Goal: Transaction & Acquisition: Subscribe to service/newsletter

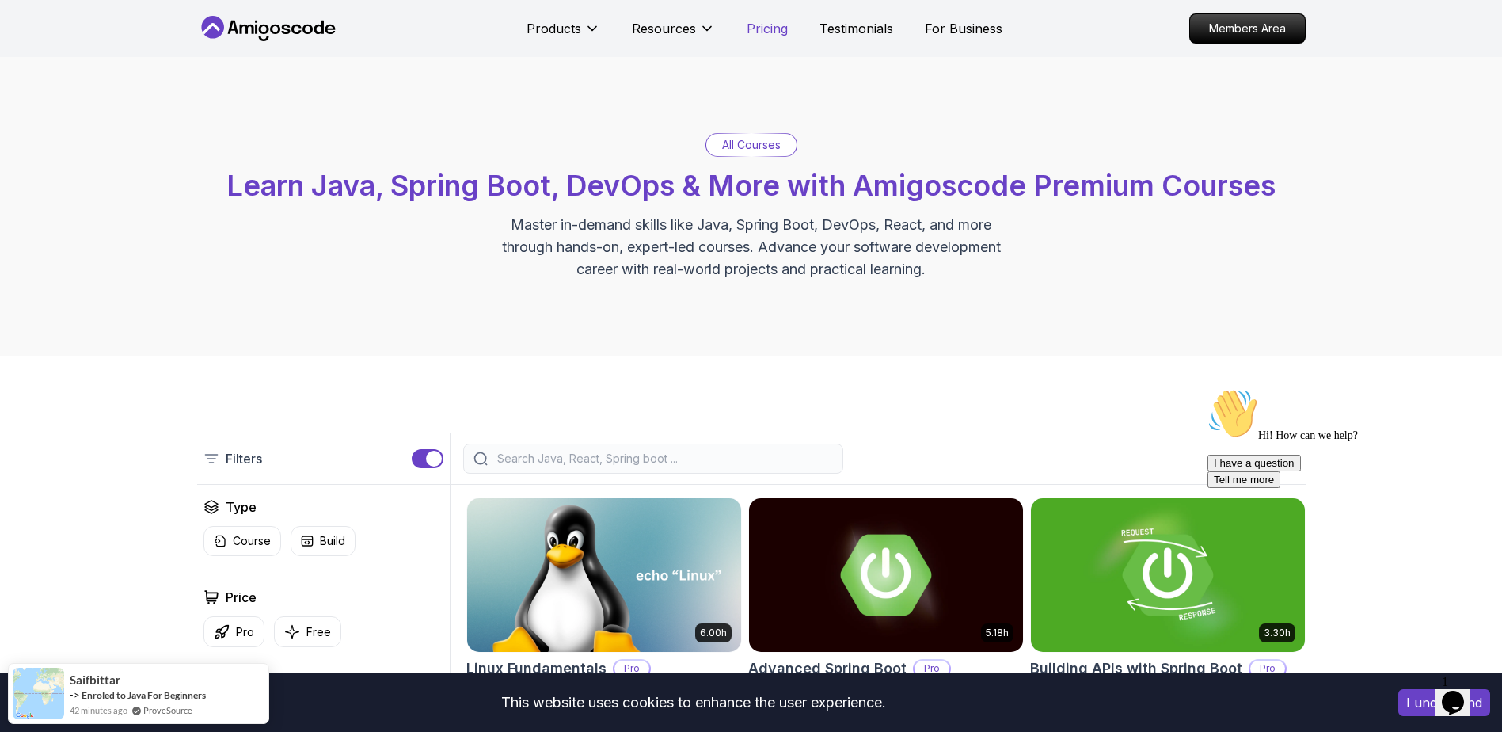
click at [771, 28] on p "Pricing" at bounding box center [767, 28] width 41 height 19
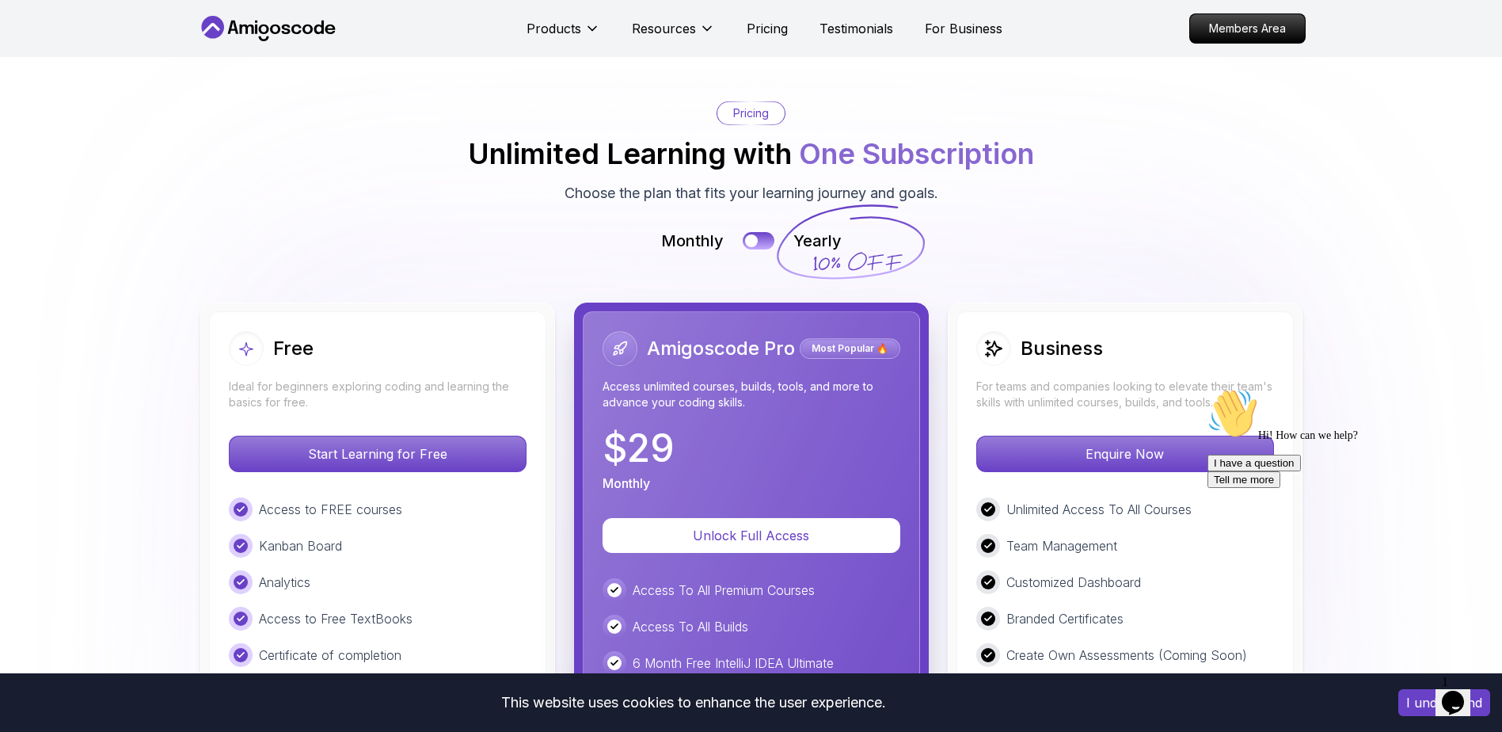
scroll to position [3389, 0]
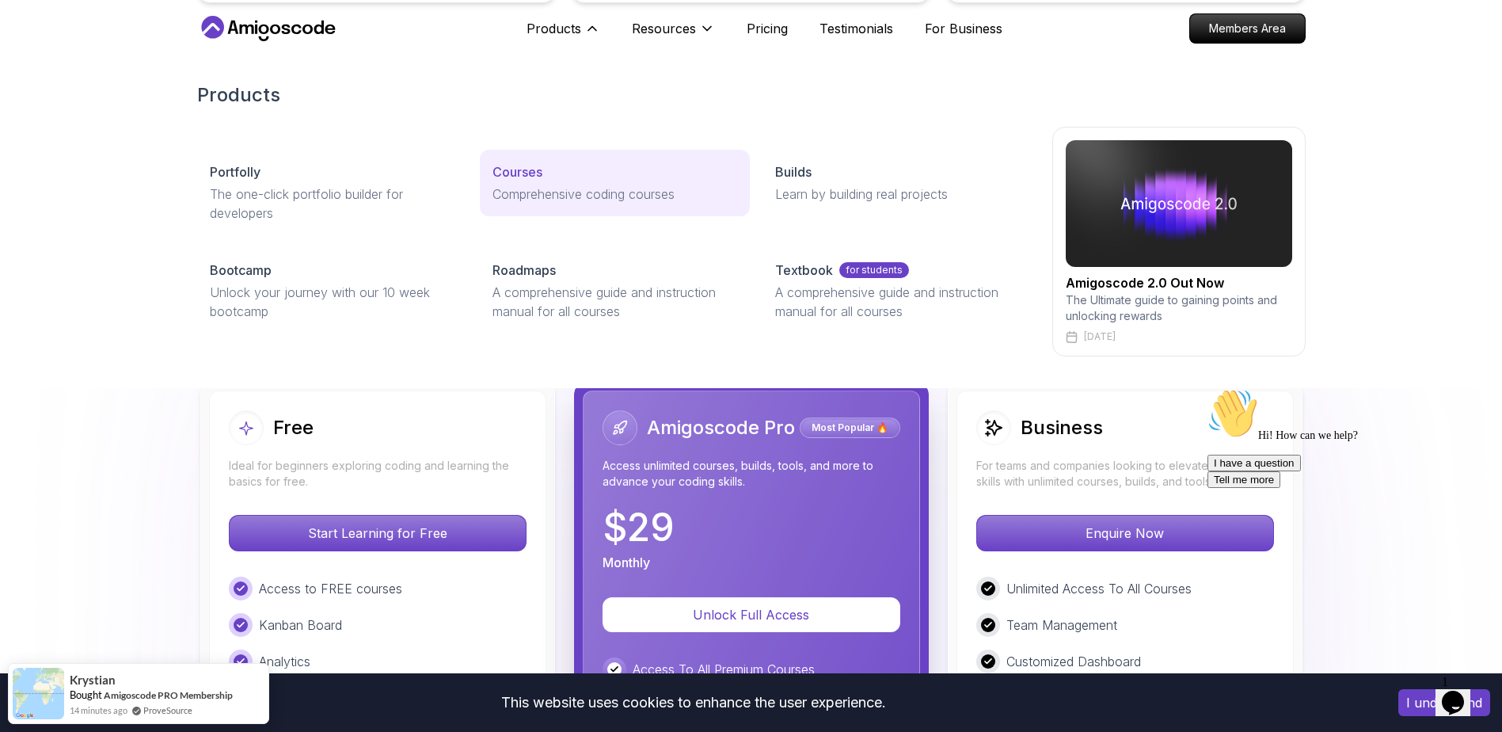
click at [520, 179] on p "Courses" at bounding box center [518, 171] width 50 height 19
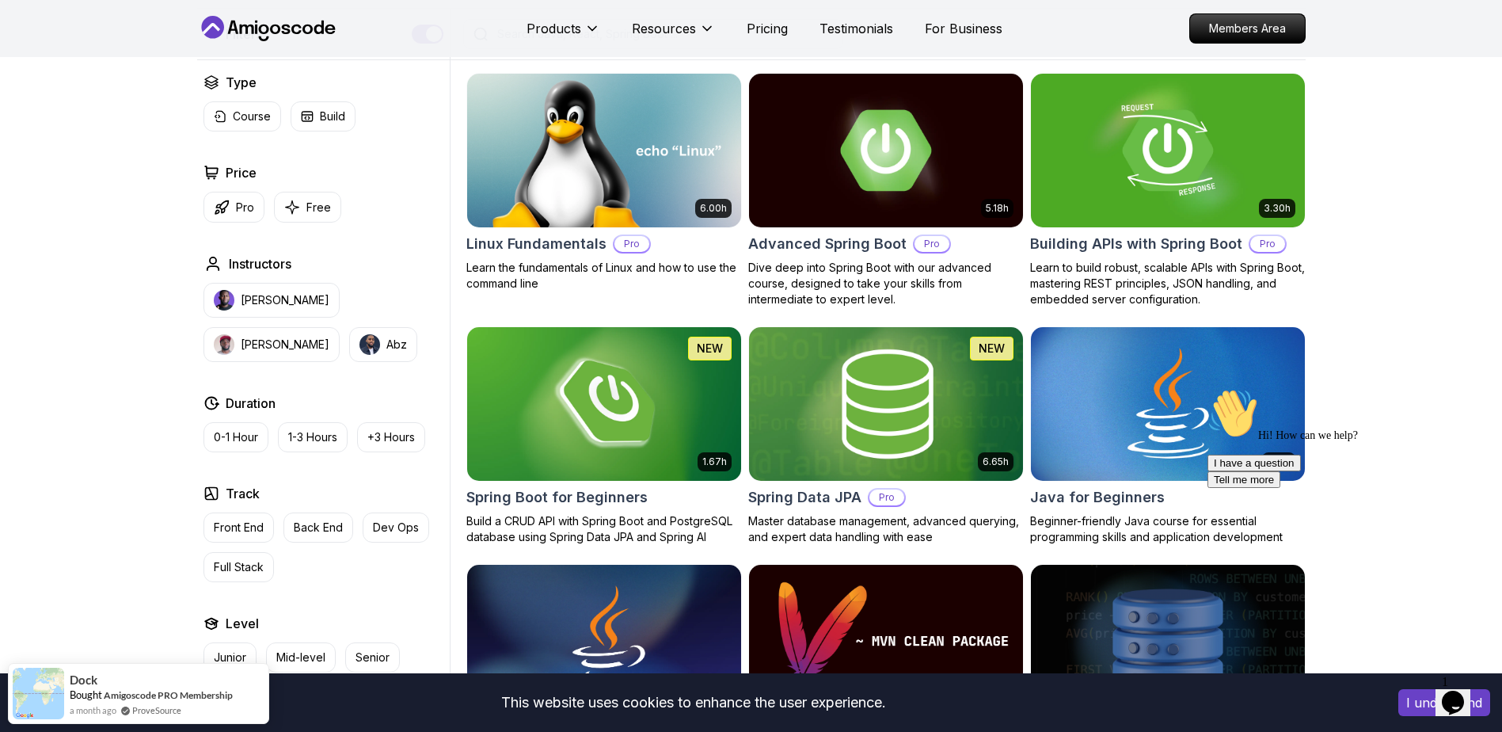
scroll to position [396, 0]
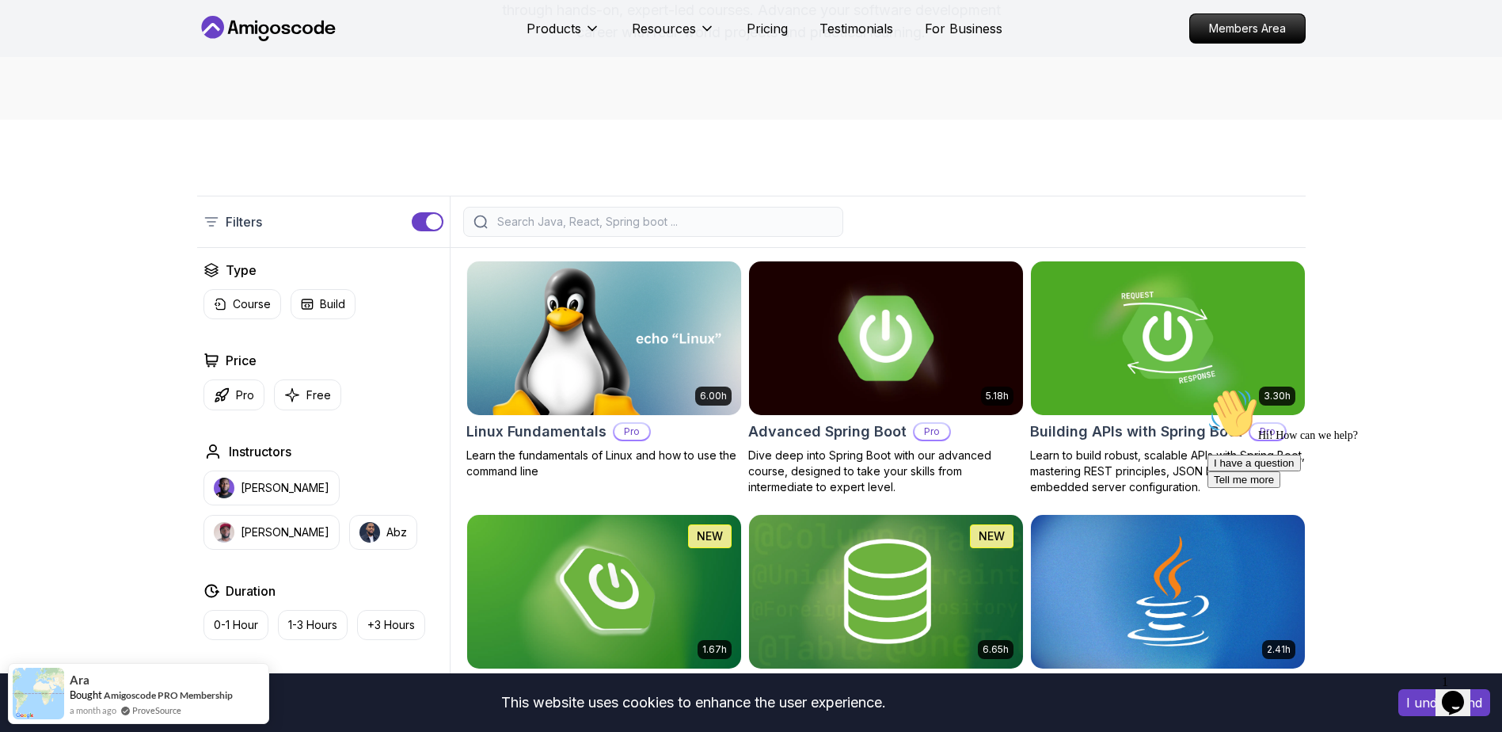
scroll to position [317, 0]
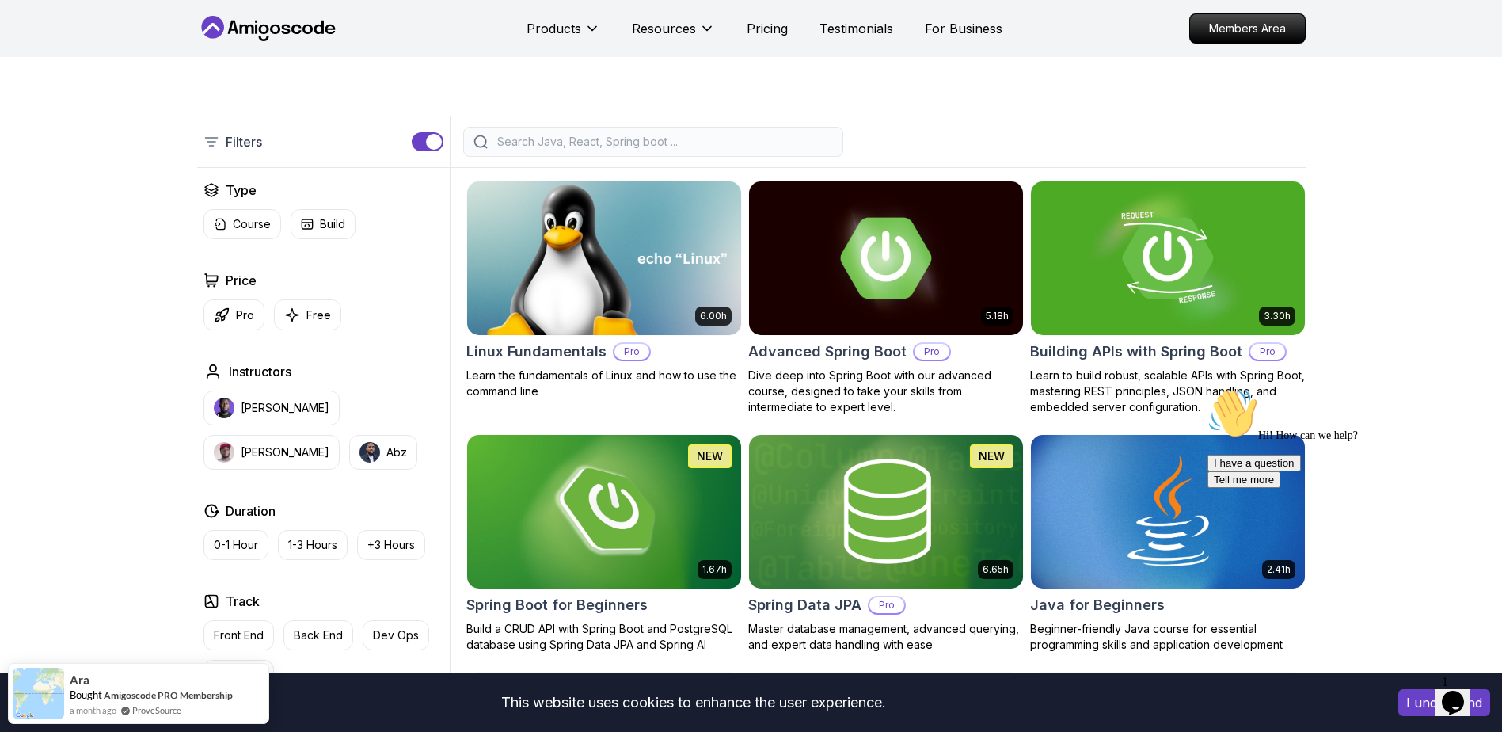
click at [580, 232] on img at bounding box center [603, 257] width 287 height 161
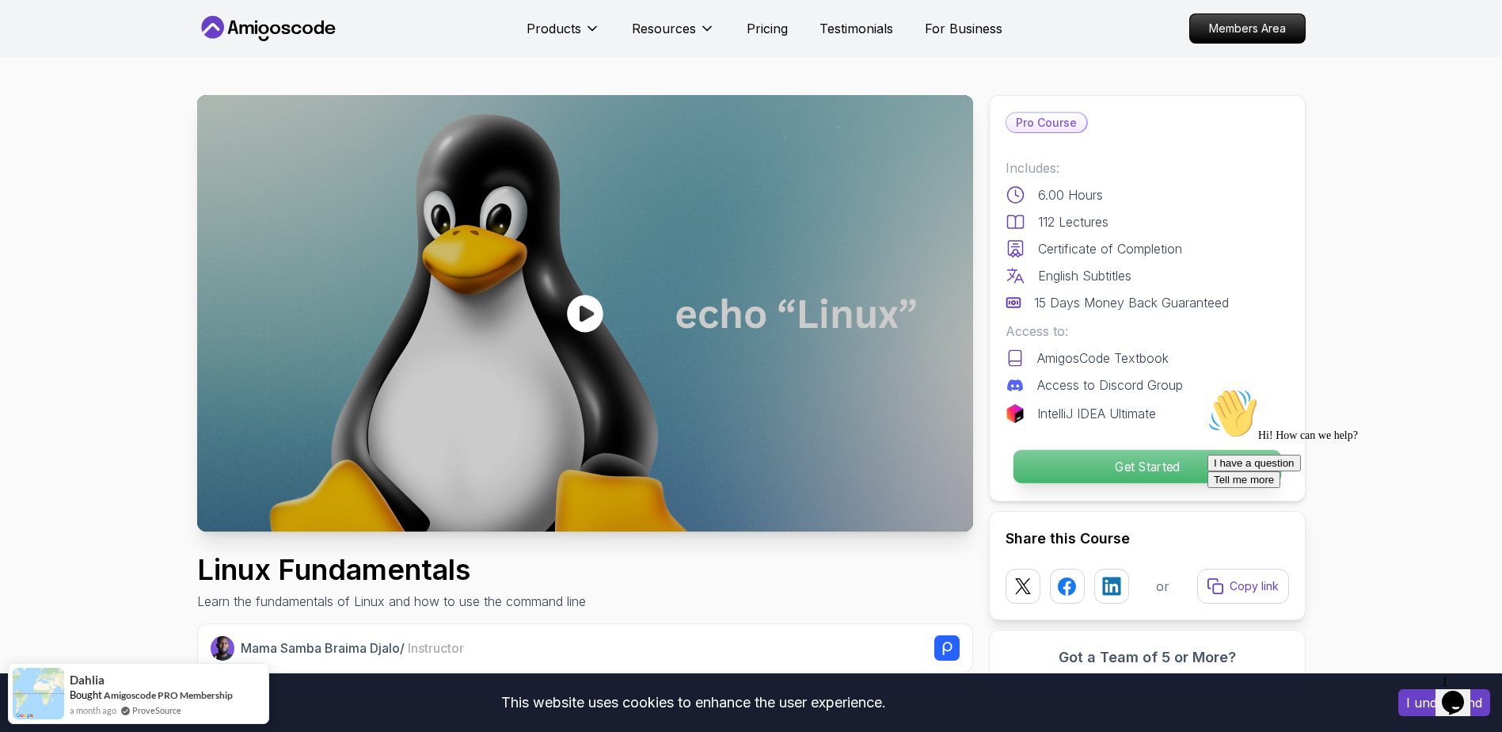
click at [1170, 478] on p "Get Started" at bounding box center [1147, 466] width 268 height 33
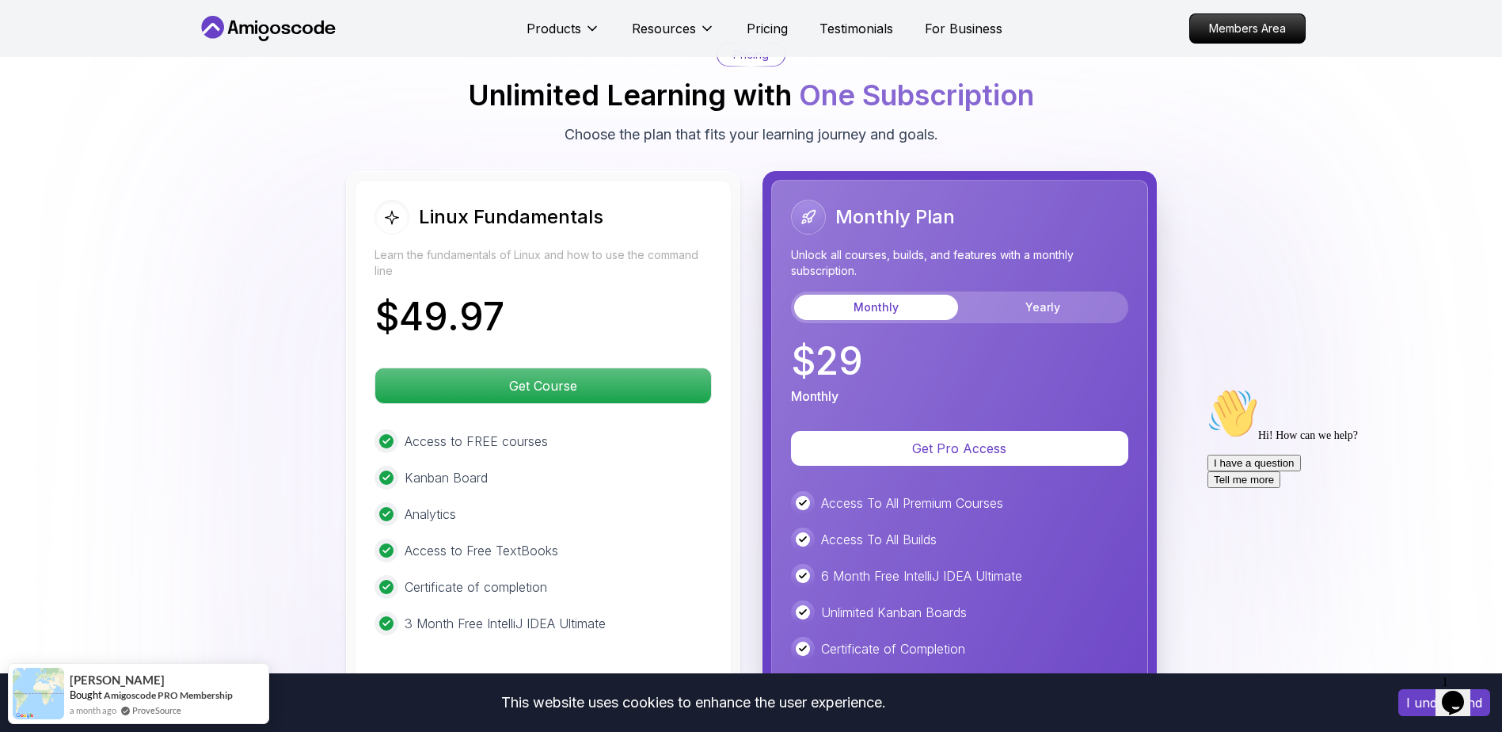
scroll to position [3558, 0]
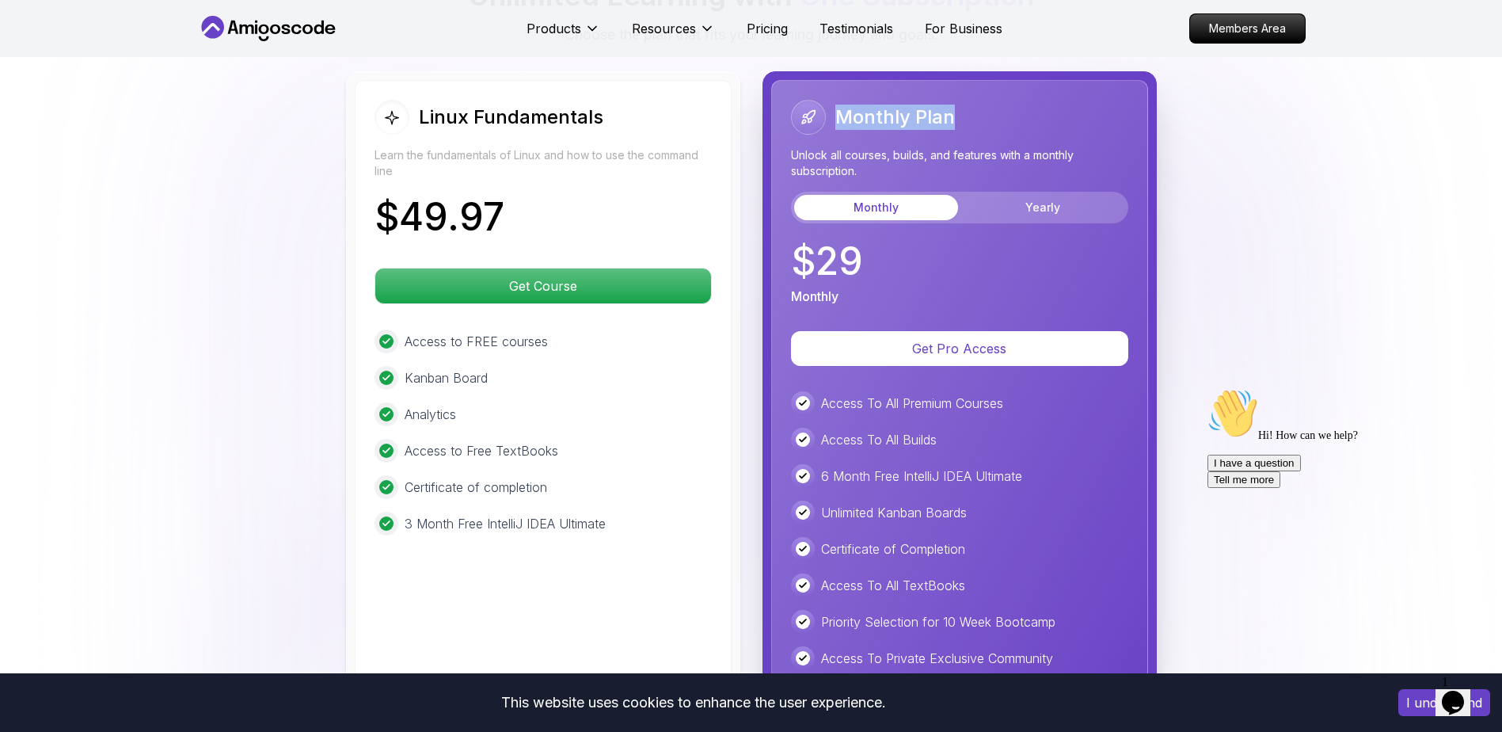
drag, startPoint x: 839, startPoint y: 116, endPoint x: 978, endPoint y: 116, distance: 139.4
click at [978, 116] on div "Monthly Plan" at bounding box center [959, 117] width 337 height 35
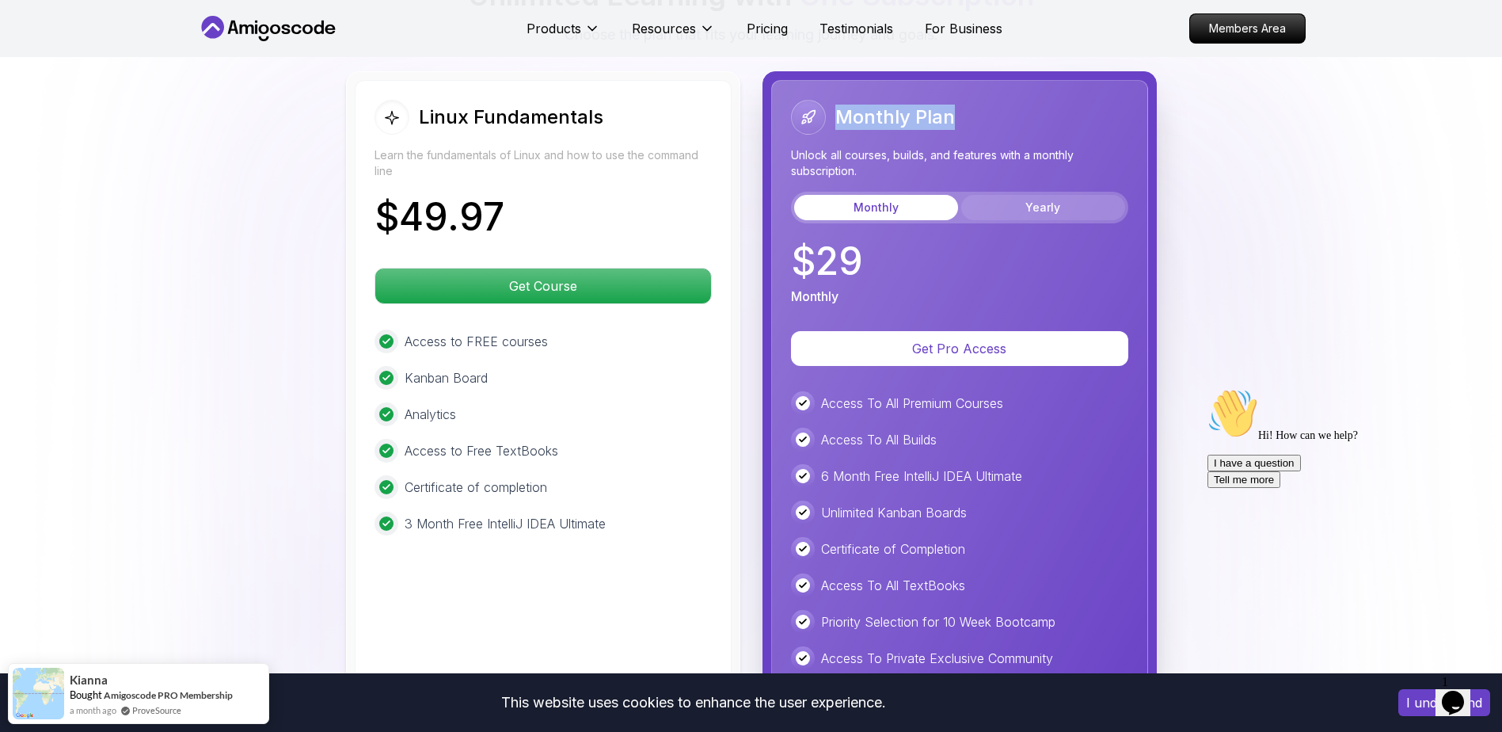
click at [1050, 207] on button "Yearly" at bounding box center [1043, 207] width 164 height 25
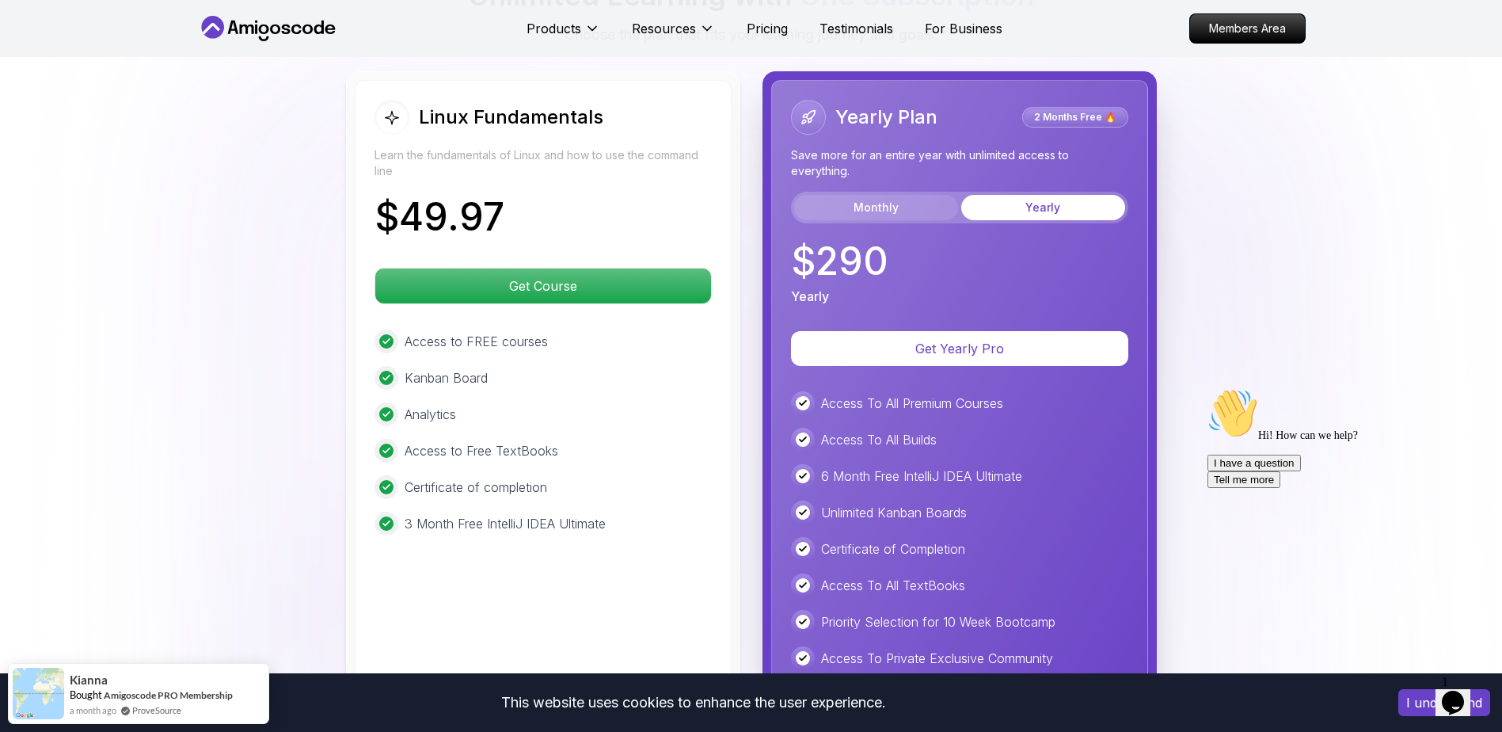
click at [895, 207] on button "Monthly" at bounding box center [876, 207] width 164 height 25
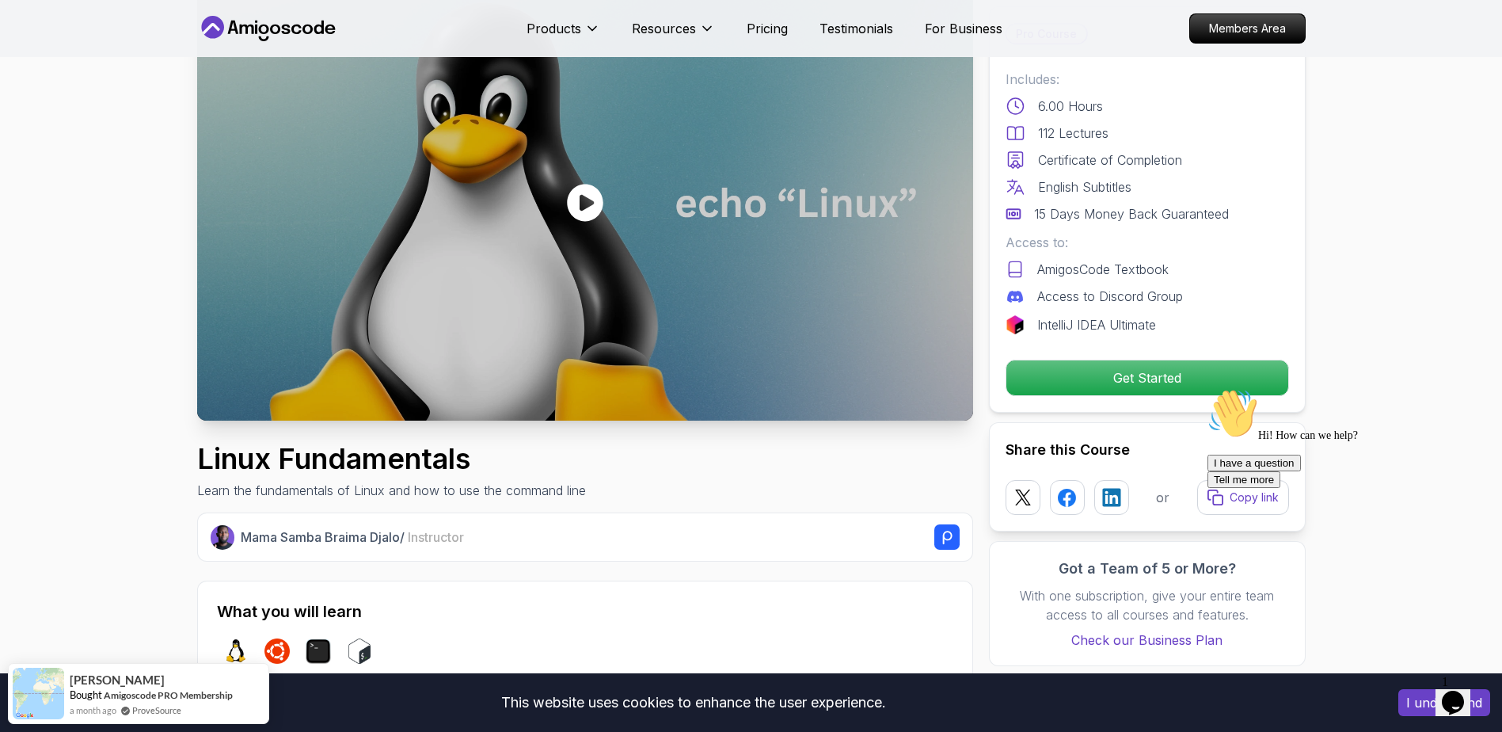
scroll to position [0, 0]
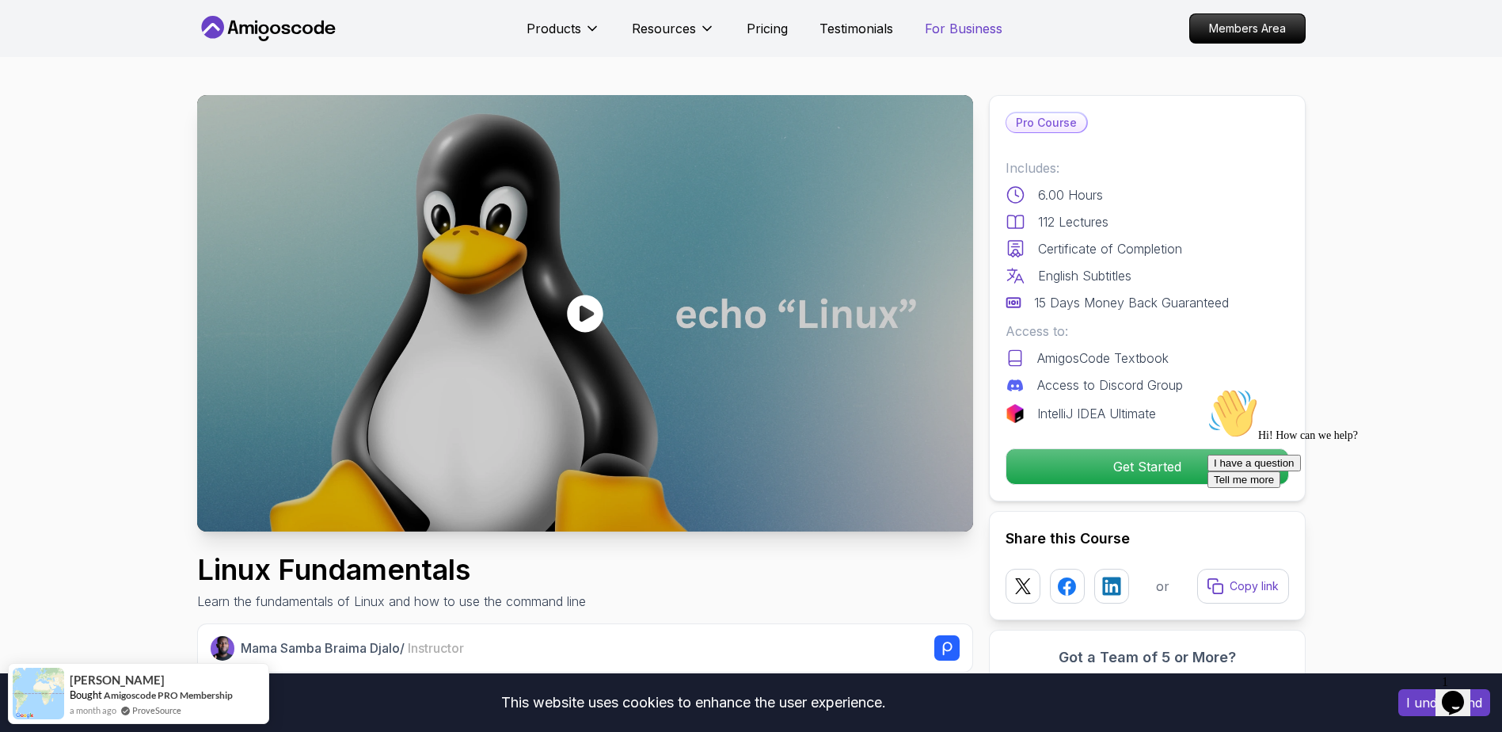
click at [959, 32] on p "For Business" at bounding box center [964, 28] width 78 height 19
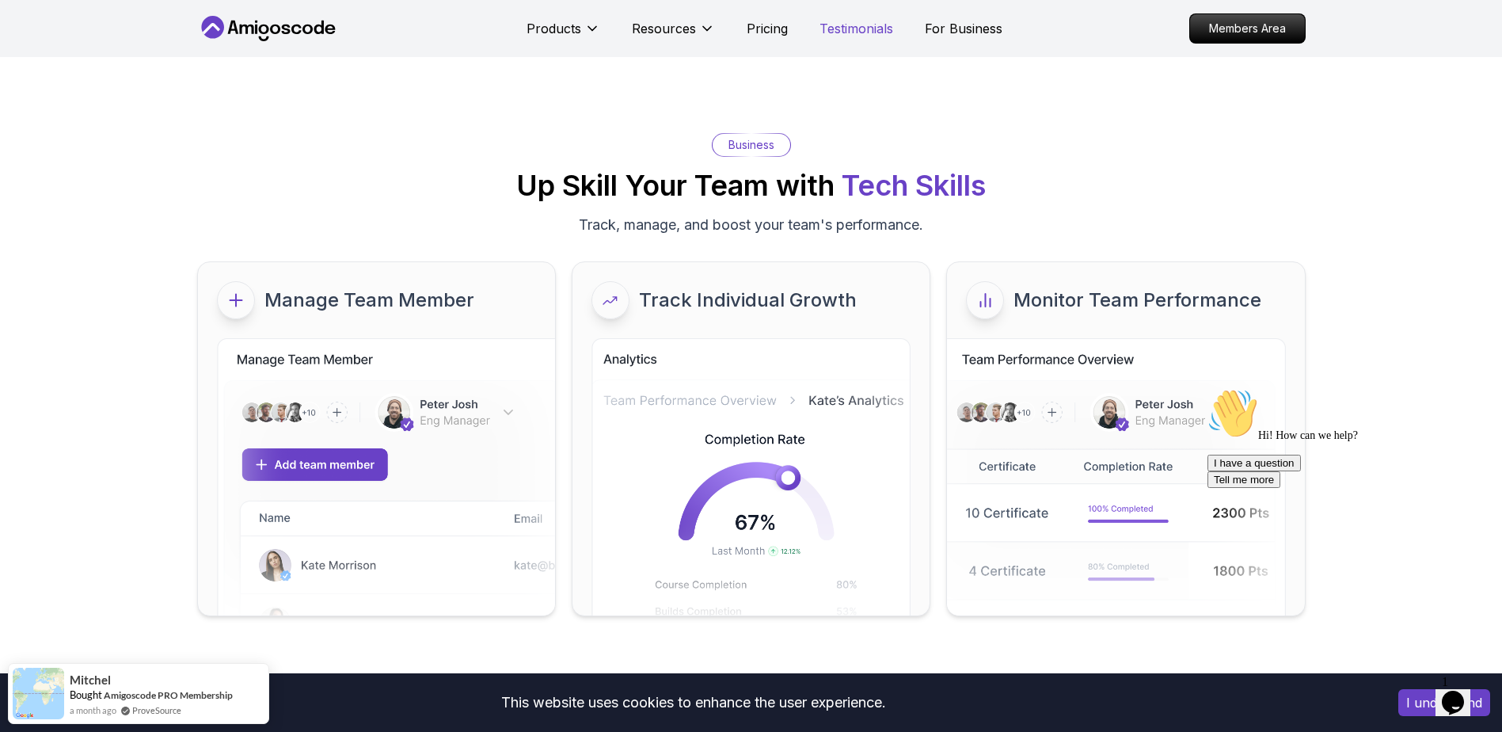
click at [876, 31] on p "Testimonials" at bounding box center [857, 28] width 74 height 19
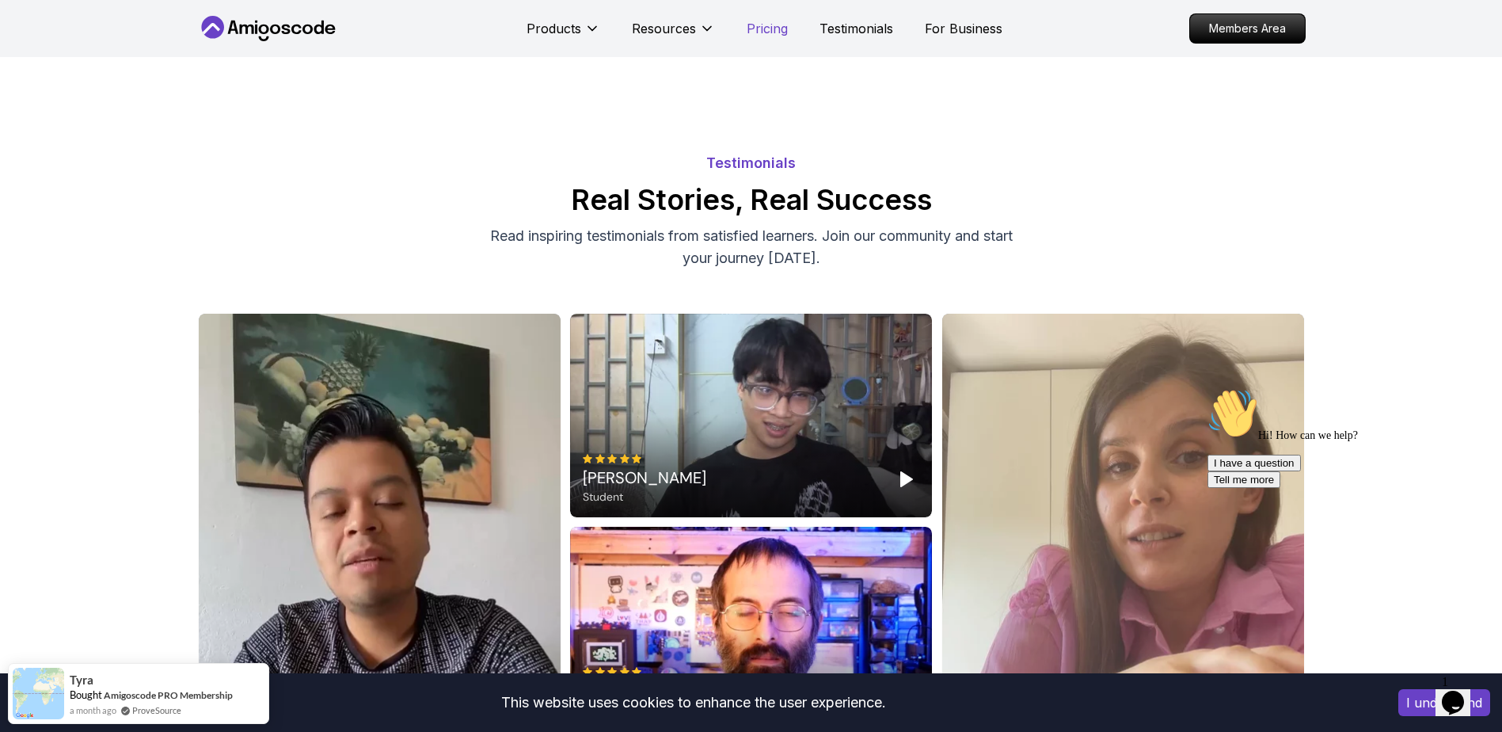
click at [767, 30] on p "Pricing" at bounding box center [767, 28] width 41 height 19
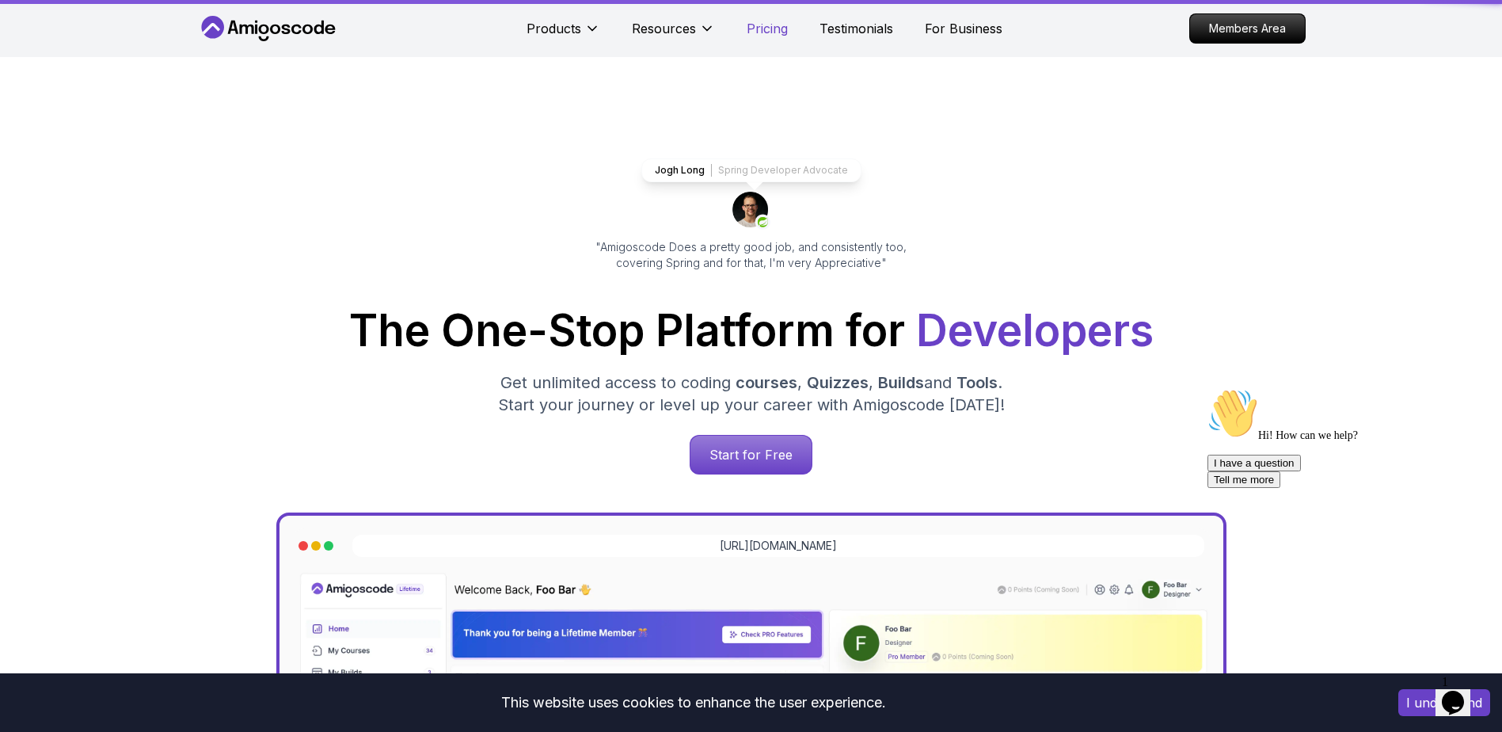
scroll to position [3389, 0]
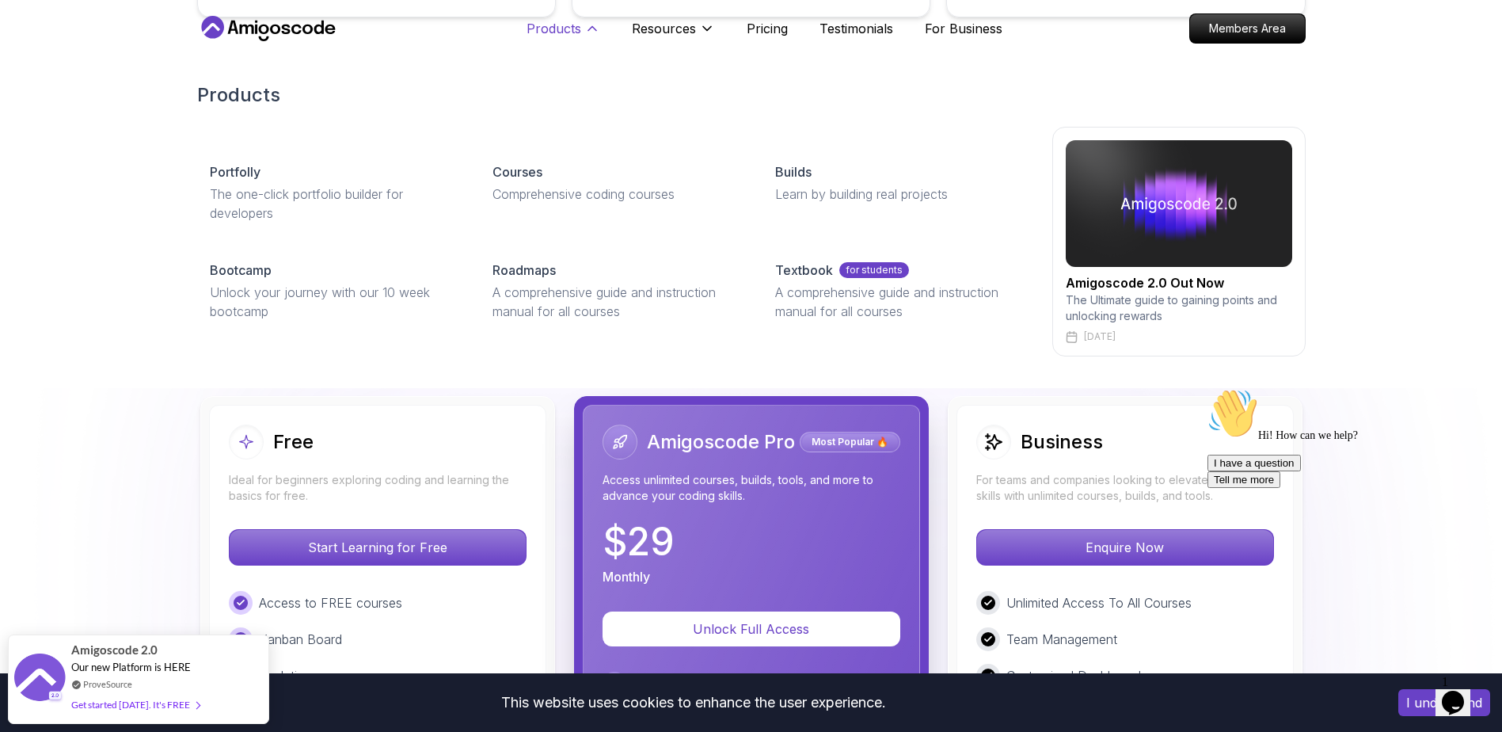
click at [554, 28] on p "Products" at bounding box center [554, 28] width 55 height 19
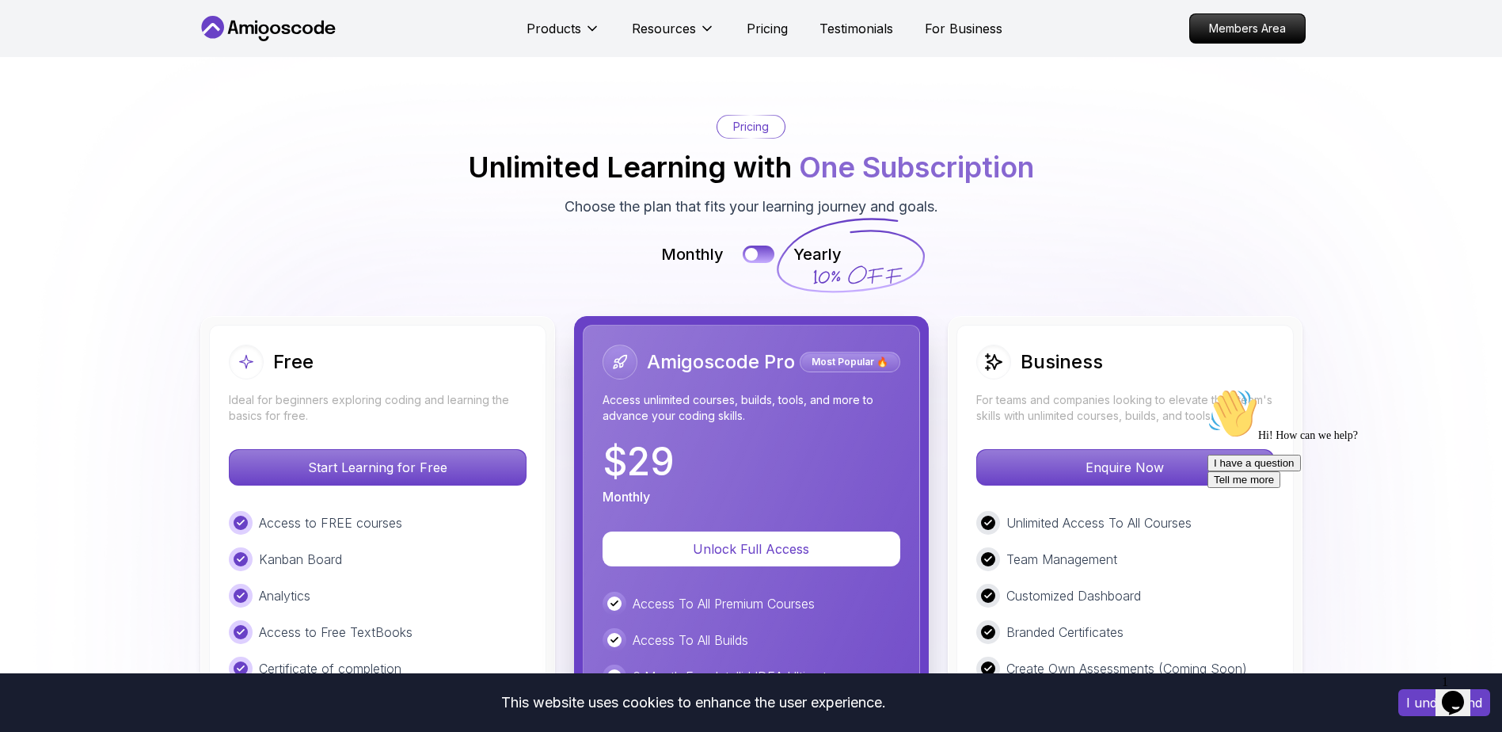
scroll to position [3469, 0]
click at [807, 541] on p "Unlock Full Access" at bounding box center [751, 550] width 247 height 18
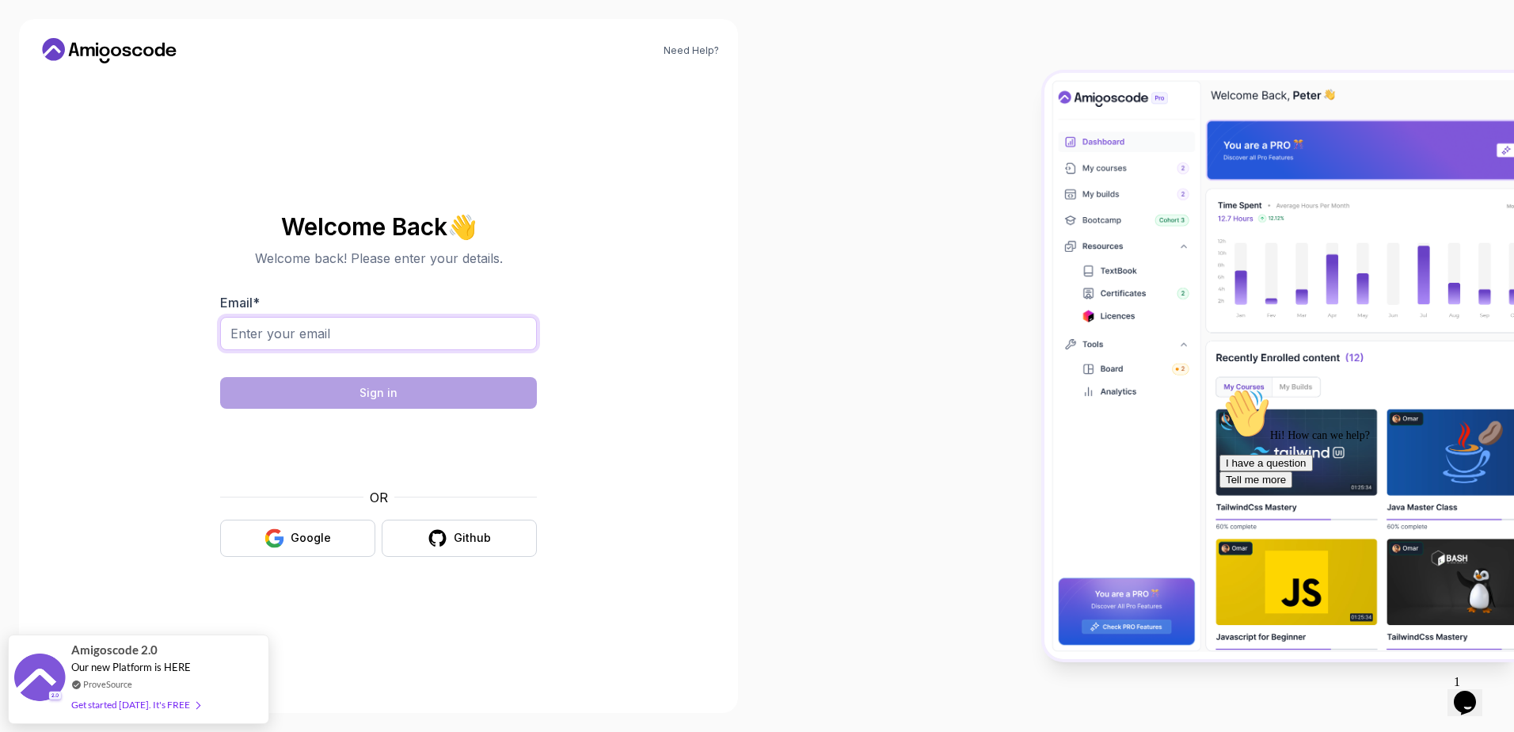
type input "[EMAIL_ADDRESS][DOMAIN_NAME]"
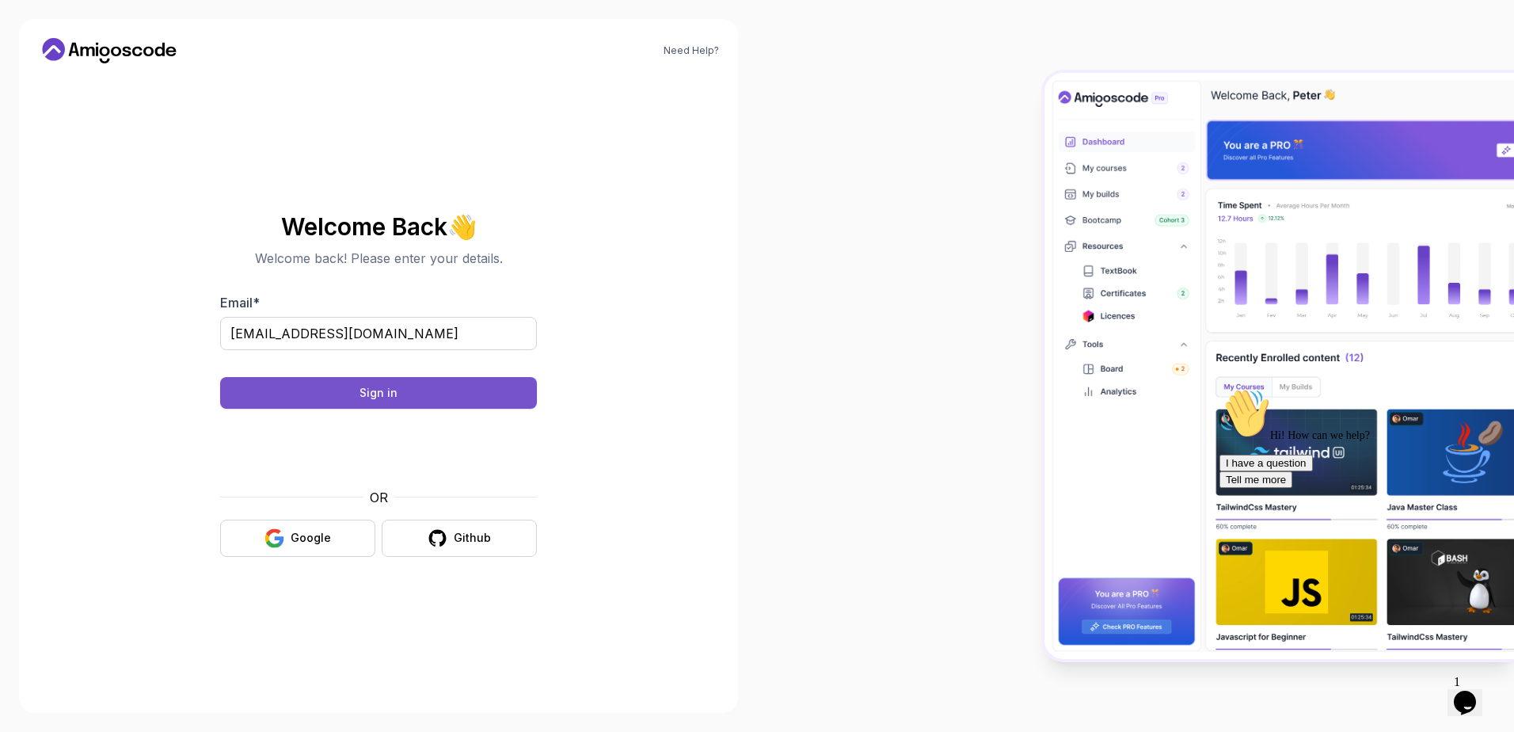
click at [459, 393] on button "Sign in" at bounding box center [378, 393] width 317 height 32
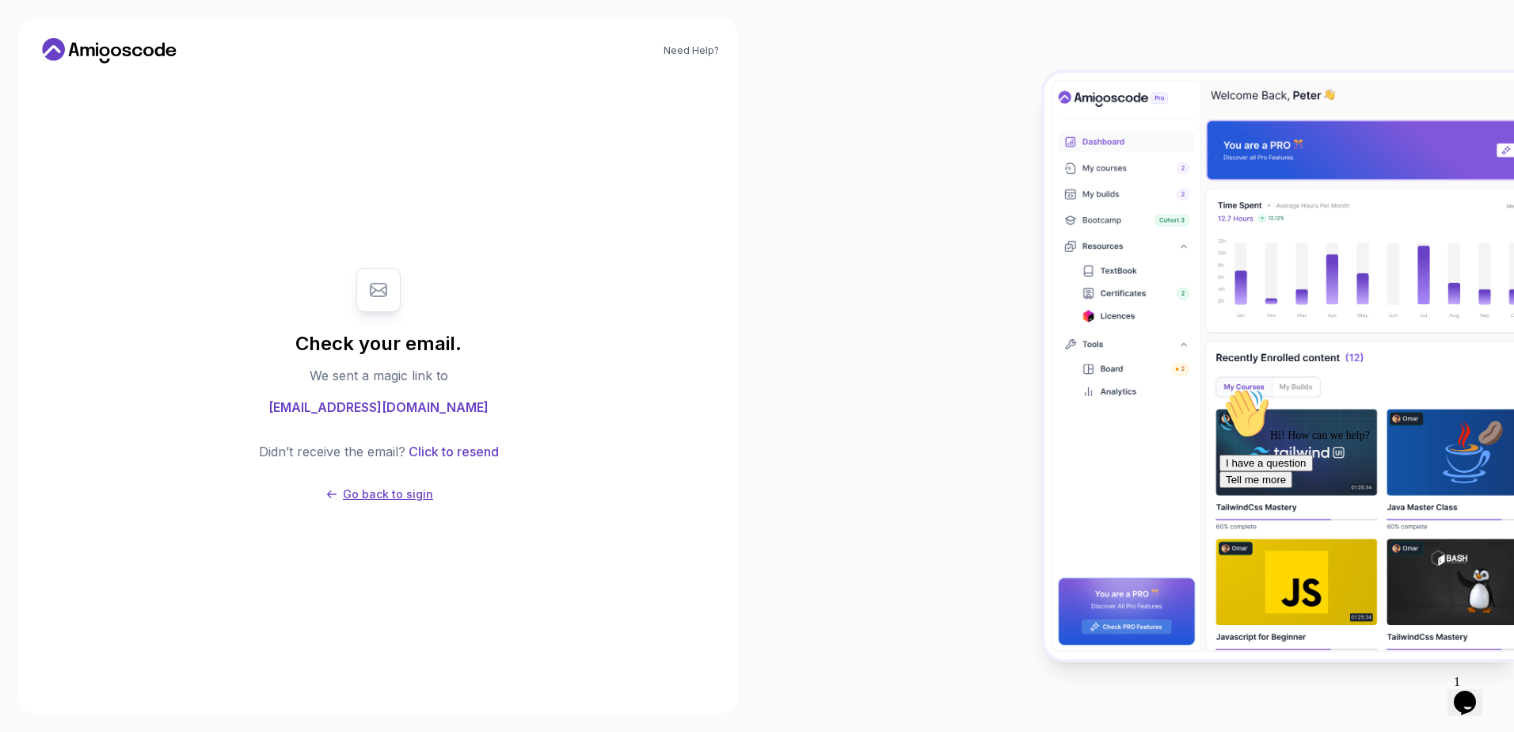
click at [384, 495] on p "Go back to sigin" at bounding box center [388, 494] width 90 height 16
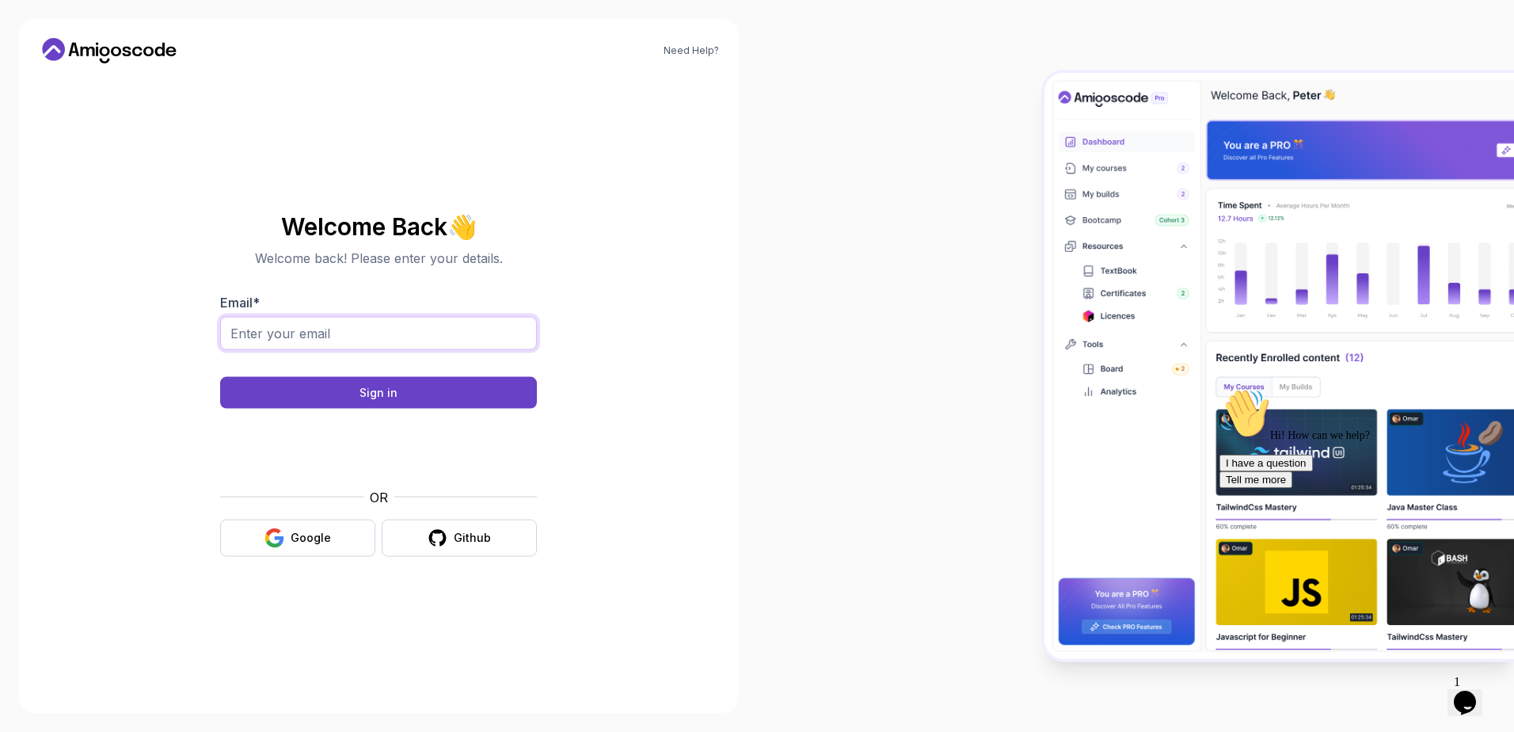
type input "[EMAIL_ADDRESS][DOMAIN_NAME]"
